Goal: Task Accomplishment & Management: Complete application form

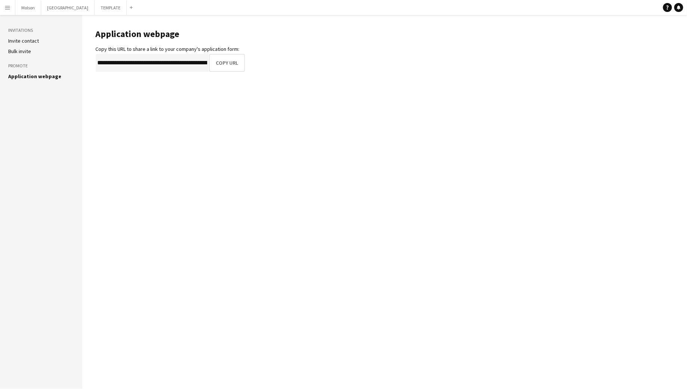
click at [7, 4] on button "Menu" at bounding box center [7, 7] width 15 height 15
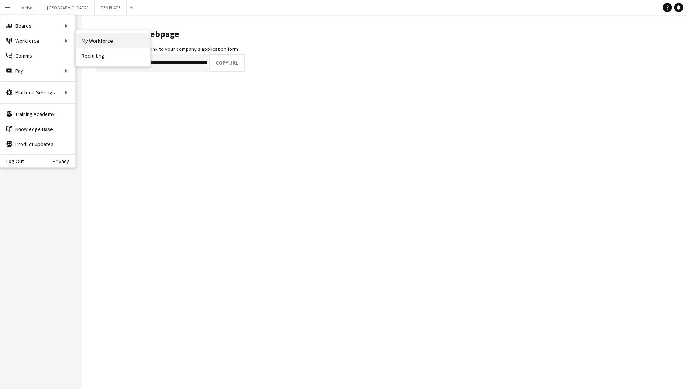
click at [89, 44] on link "My Workforce" at bounding box center [113, 40] width 75 height 15
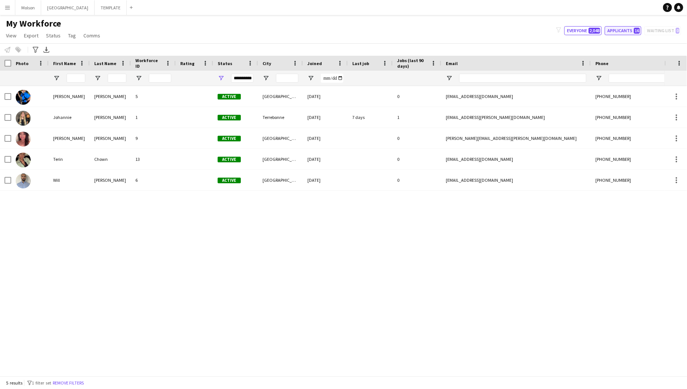
click at [623, 30] on button "Applicants 16" at bounding box center [623, 30] width 37 height 9
type input "**********"
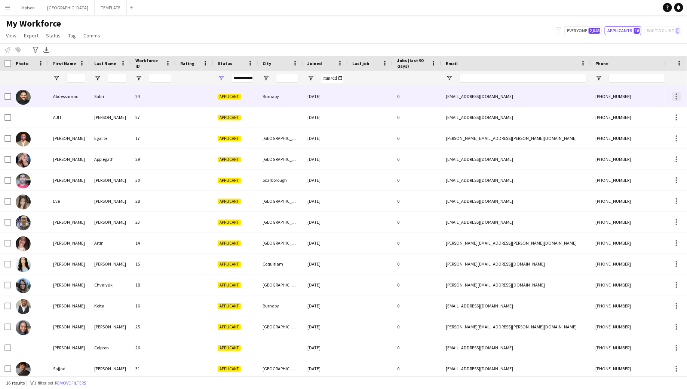
click at [677, 95] on div at bounding box center [676, 96] width 9 height 9
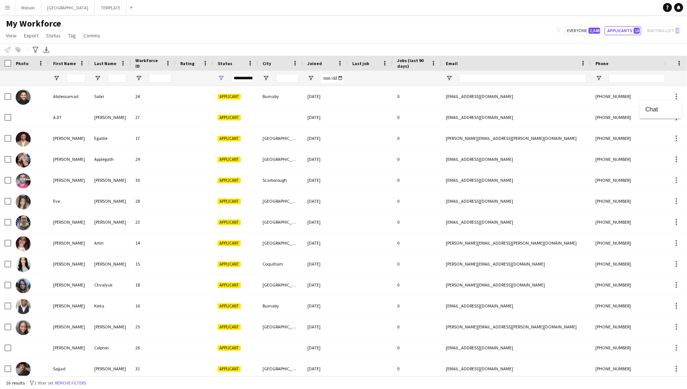
click at [7, 97] on div at bounding box center [343, 194] width 687 height 389
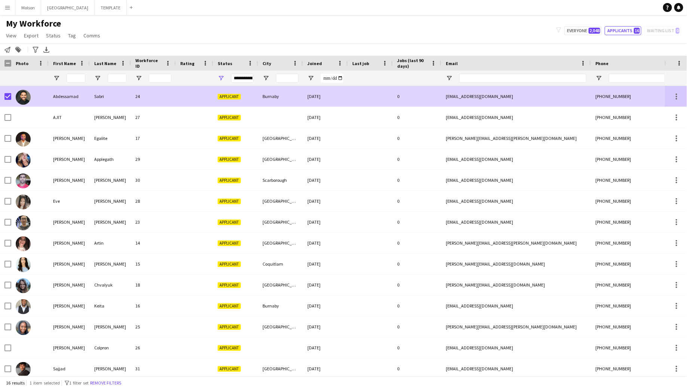
click at [114, 99] on div "Sabri" at bounding box center [110, 96] width 41 height 21
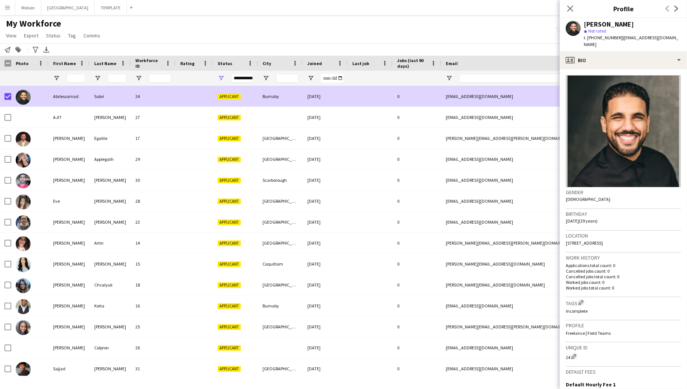
scroll to position [102, 0]
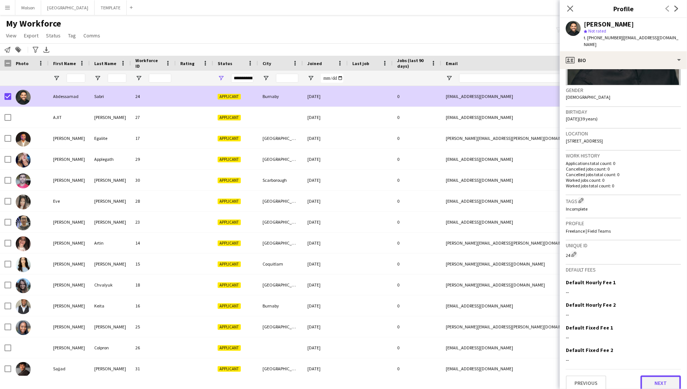
click at [655, 376] on button "Next" at bounding box center [661, 383] width 40 height 15
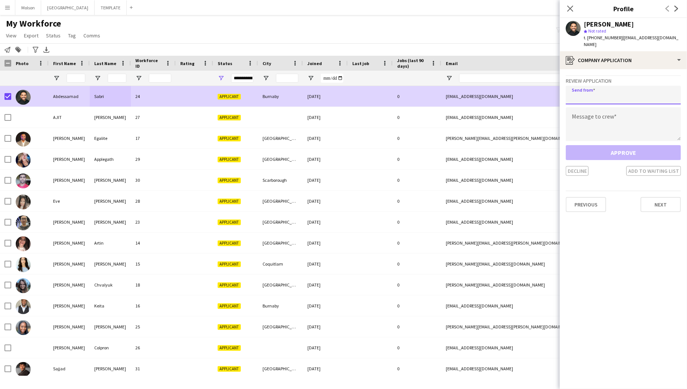
click at [595, 88] on input "email" at bounding box center [623, 95] width 115 height 19
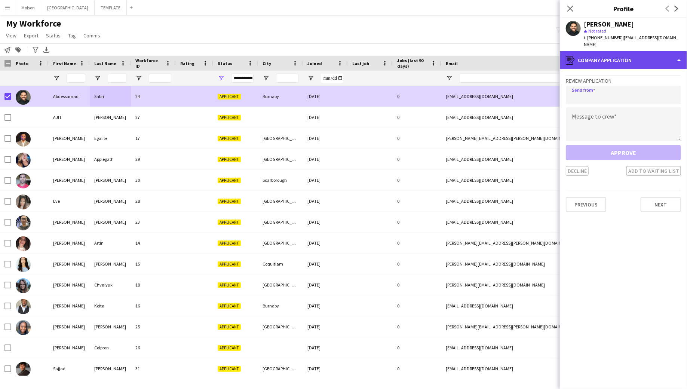
click at [614, 57] on div "register Company application" at bounding box center [623, 60] width 127 height 18
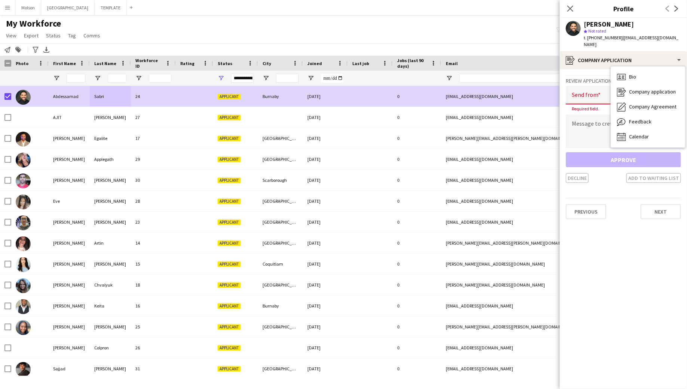
click at [568, 106] on span "Required field." at bounding box center [585, 109] width 39 height 6
click at [579, 91] on input "email" at bounding box center [623, 95] width 115 height 19
click at [586, 89] on input "email" at bounding box center [623, 95] width 115 height 19
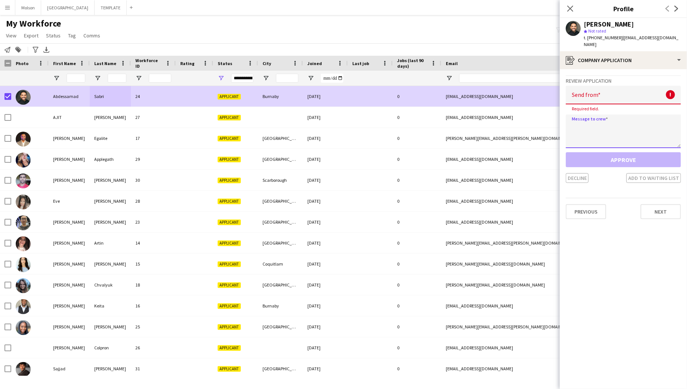
click at [634, 128] on textarea at bounding box center [623, 131] width 115 height 34
click at [634, 77] on h3 "Review Application" at bounding box center [623, 80] width 115 height 7
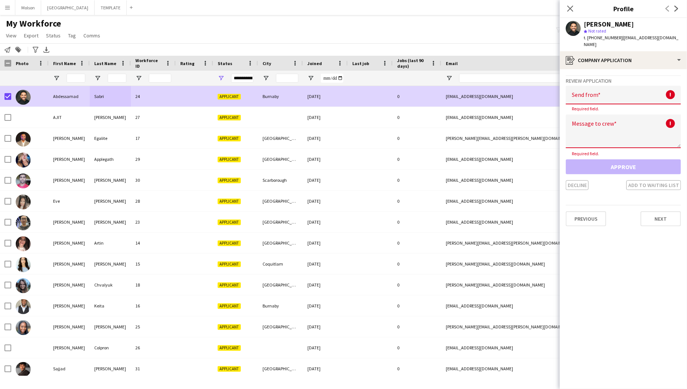
click at [642, 90] on input "email" at bounding box center [623, 95] width 115 height 19
click at [600, 242] on app-crew-profile-application "Review Application Send from ! Required field. Message to crew ! Required field…" at bounding box center [623, 229] width 127 height 320
click at [568, 10] on icon "Close pop-in" at bounding box center [570, 8] width 7 height 7
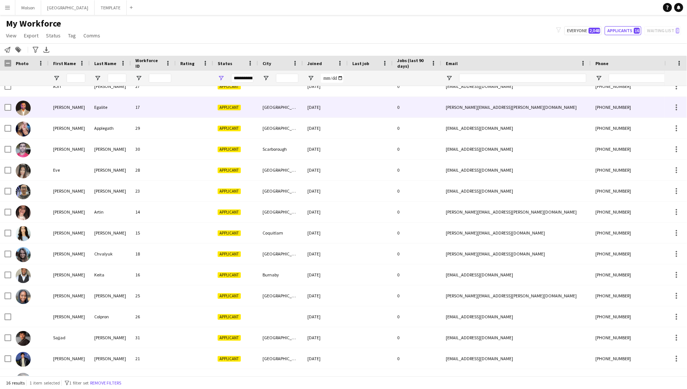
scroll to position [20, 0]
